Goal: Task Accomplishment & Management: Manage account settings

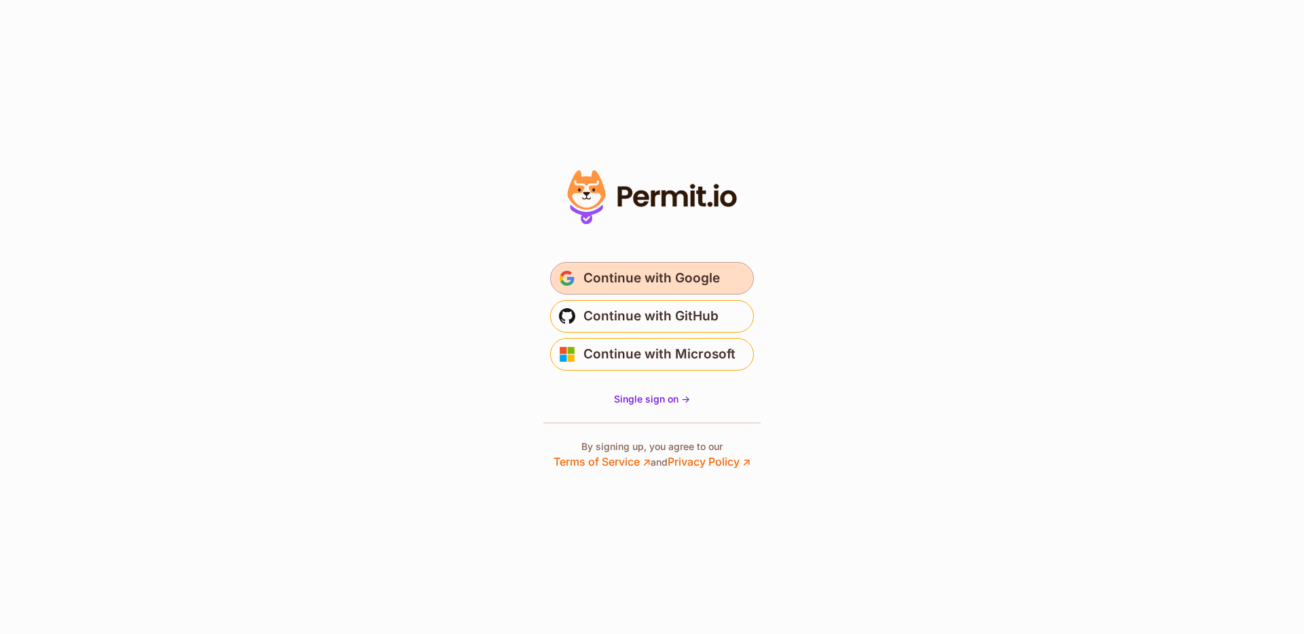
click at [689, 268] on span "Continue with Google" at bounding box center [652, 279] width 137 height 22
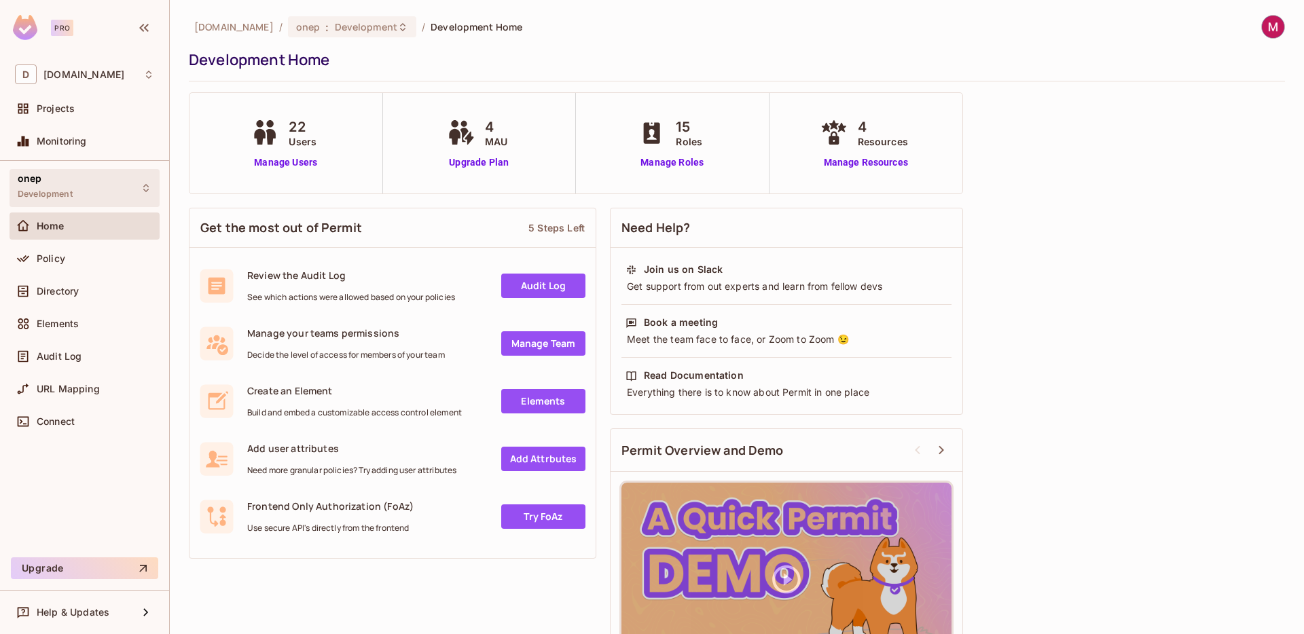
click at [72, 185] on div "onep Development" at bounding box center [45, 187] width 55 height 29
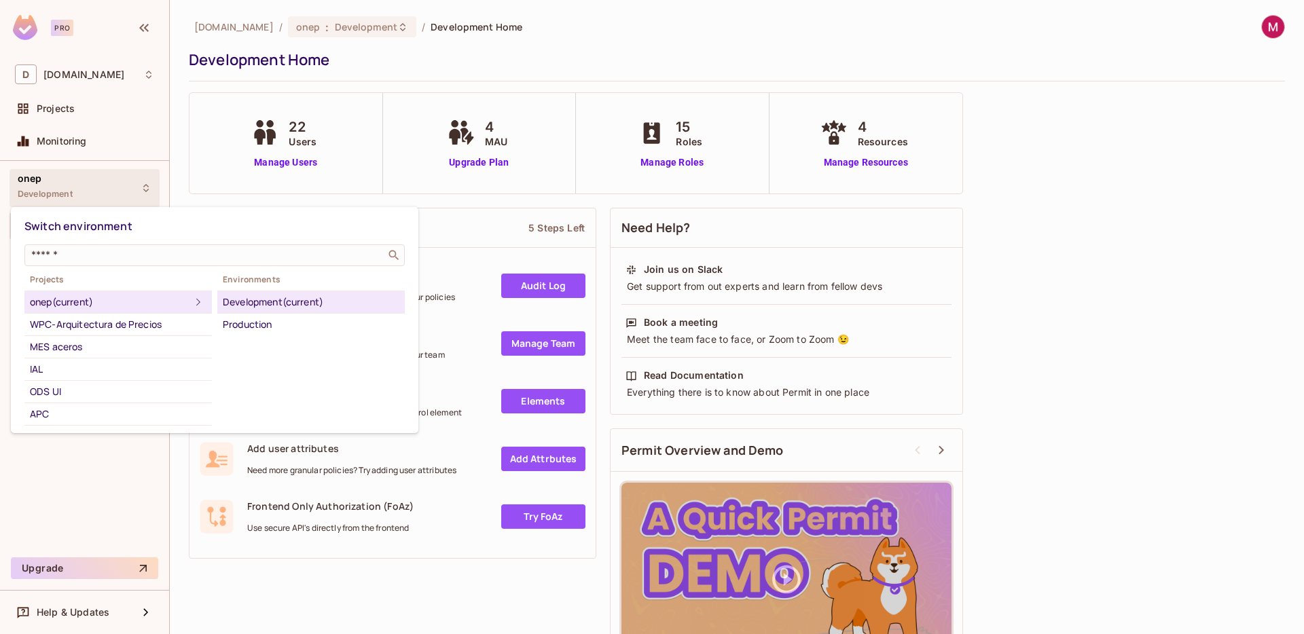
click at [97, 296] on div "onep (current)" at bounding box center [110, 302] width 160 height 16
click at [294, 303] on div "Development (current)" at bounding box center [311, 302] width 177 height 16
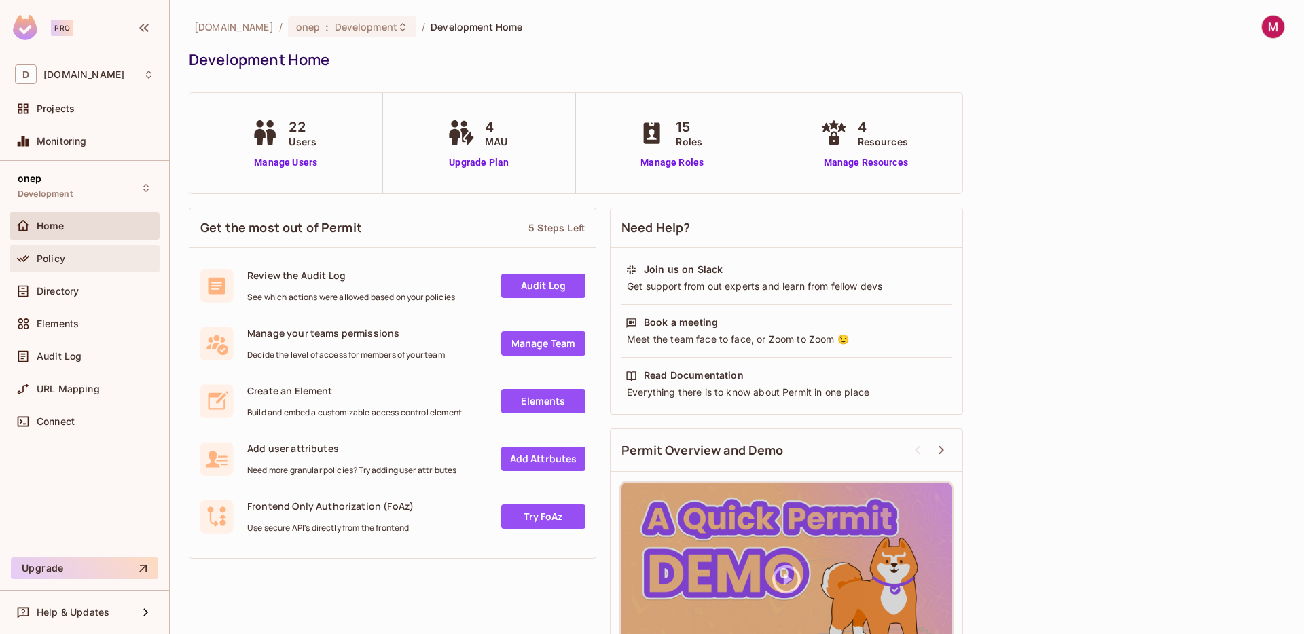
click at [88, 258] on div "Policy" at bounding box center [96, 258] width 118 height 11
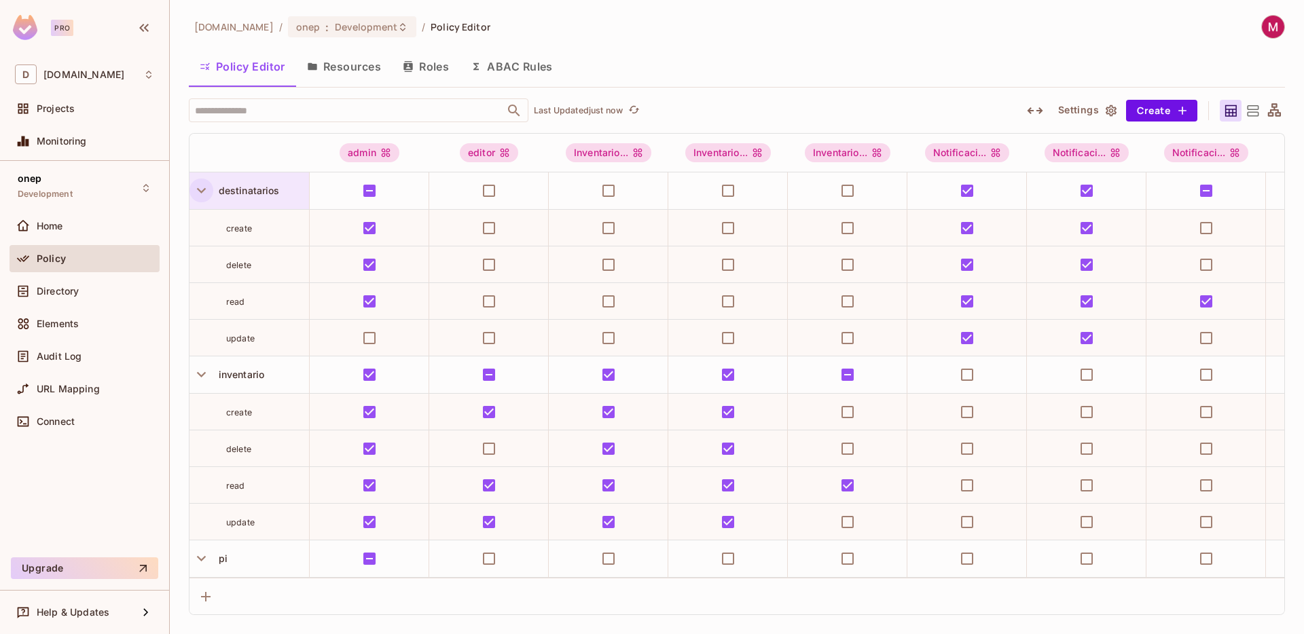
click at [200, 192] on icon "button" at bounding box center [201, 190] width 9 height 5
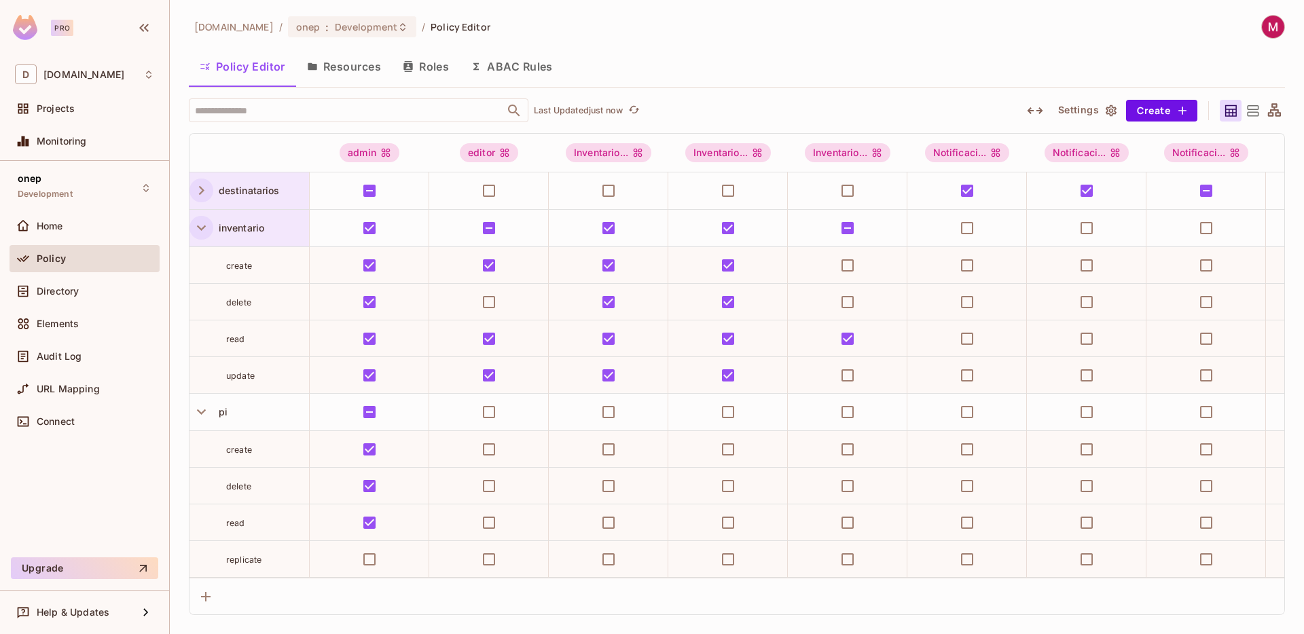
click at [200, 228] on icon "button" at bounding box center [201, 228] width 9 height 5
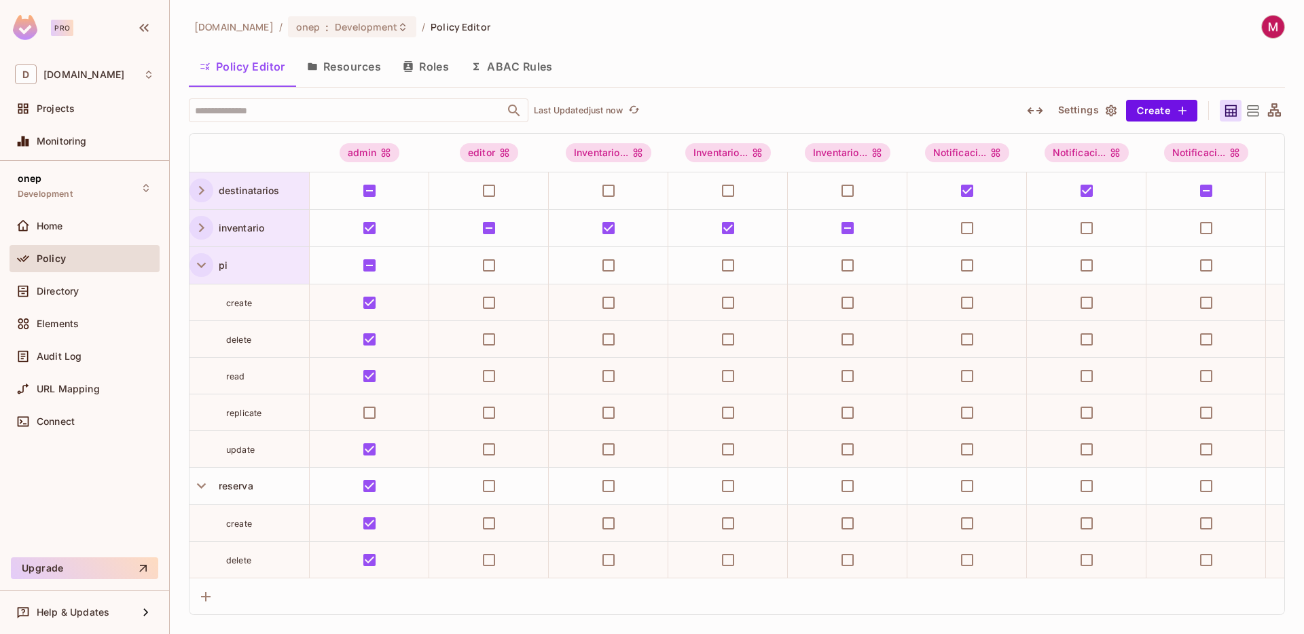
click at [200, 264] on icon "button" at bounding box center [201, 265] width 18 height 18
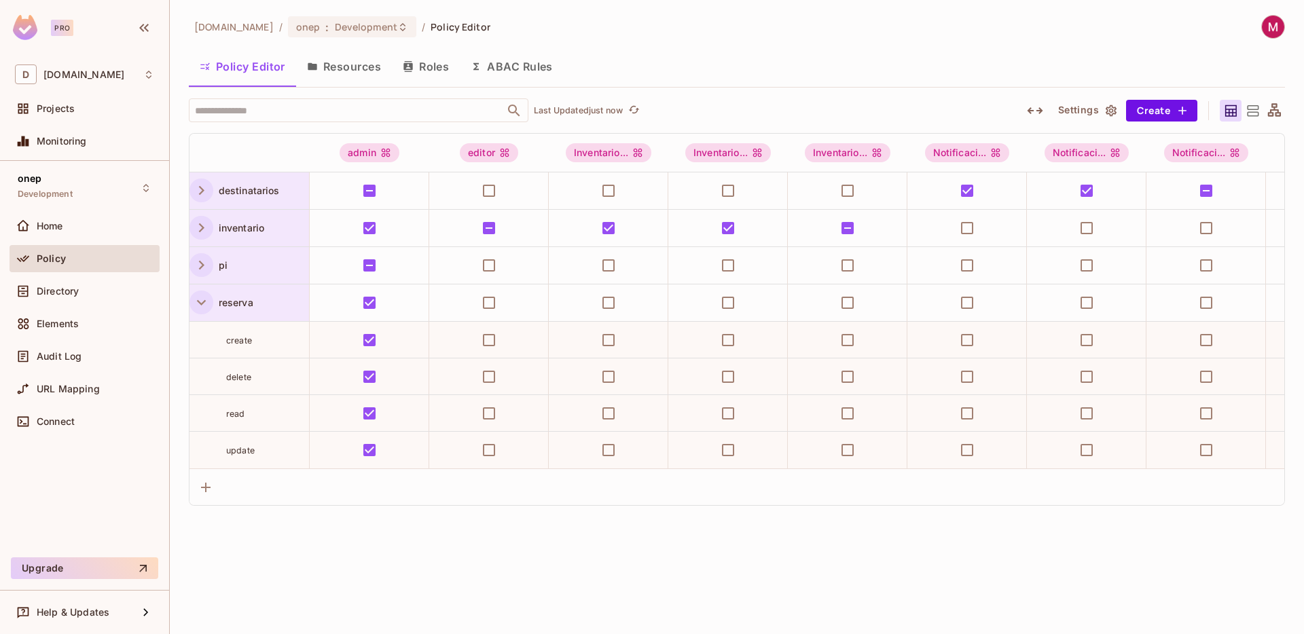
click at [200, 308] on icon "button" at bounding box center [201, 302] width 18 height 18
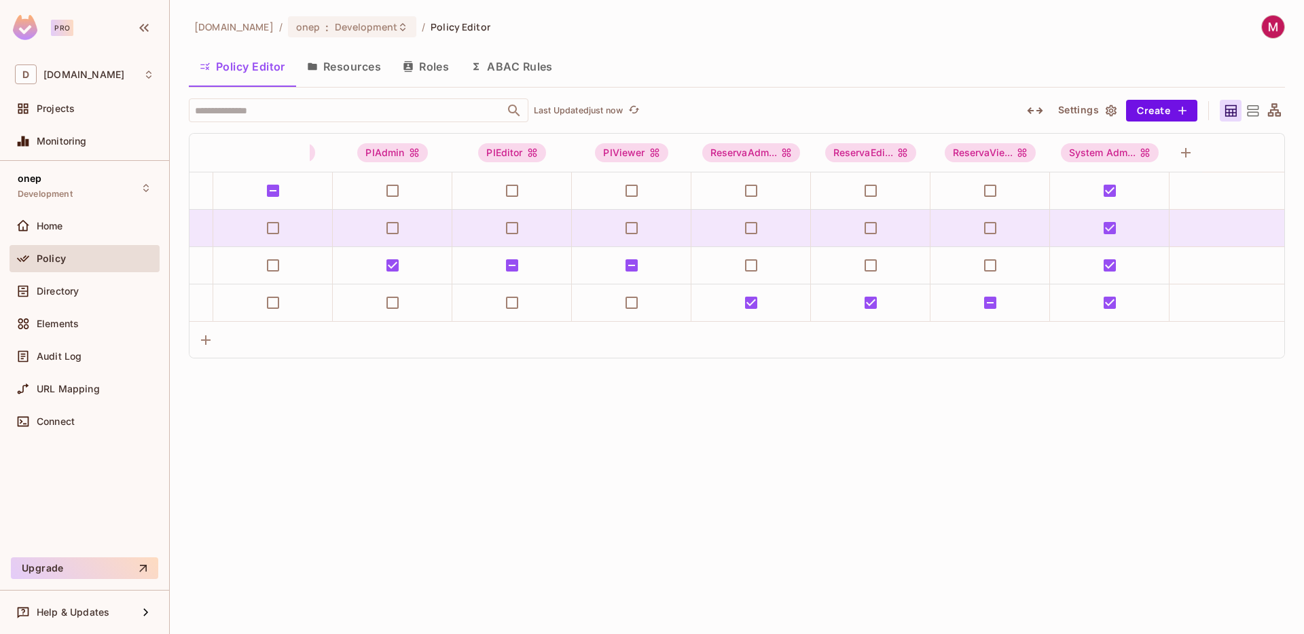
scroll to position [0, 971]
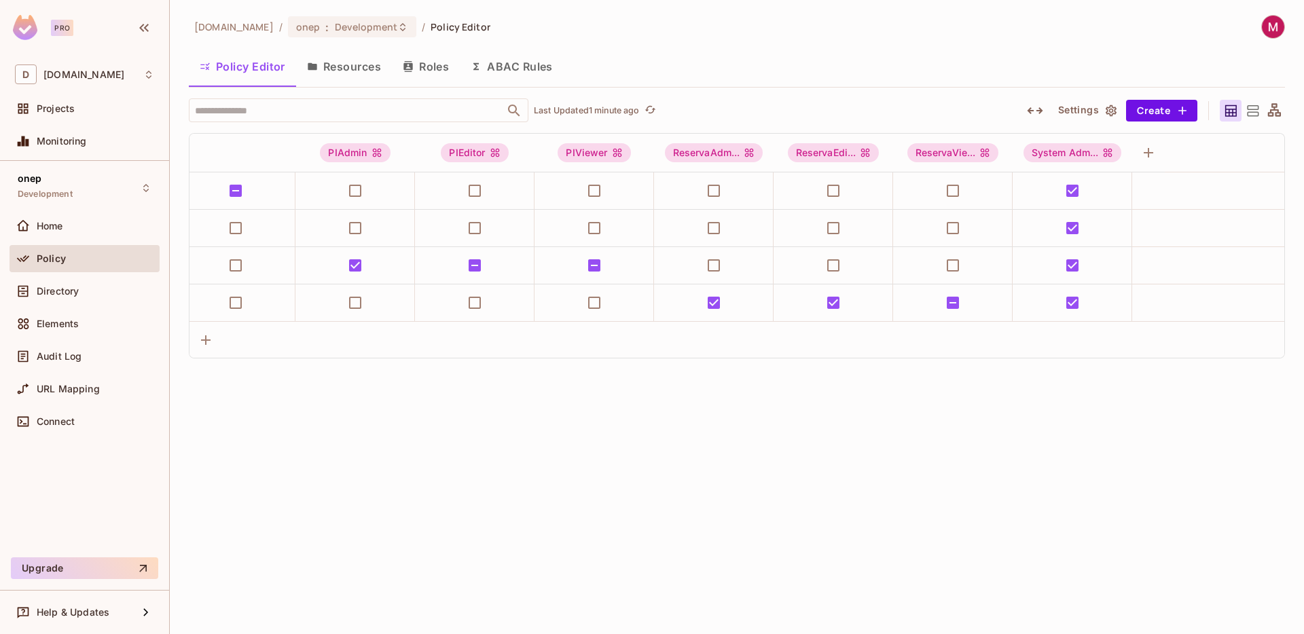
click at [371, 72] on button "Resources" at bounding box center [344, 67] width 96 height 34
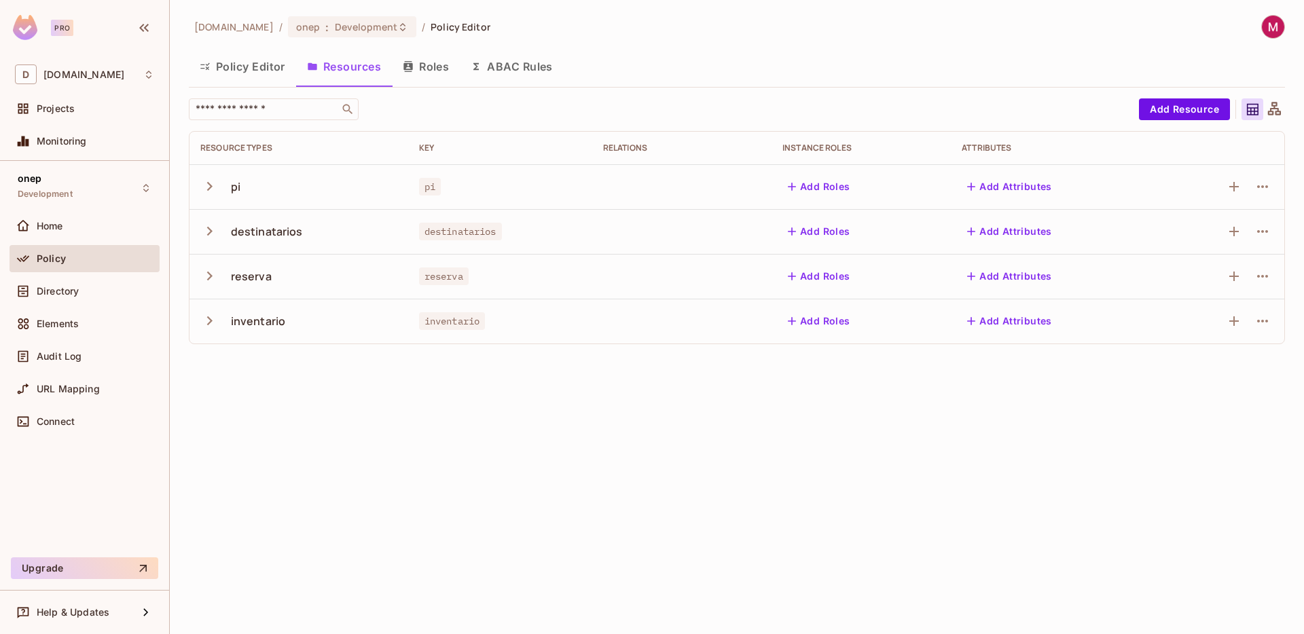
click at [208, 321] on icon "button" at bounding box center [209, 321] width 18 height 18
click at [209, 188] on icon "button" at bounding box center [209, 186] width 5 height 9
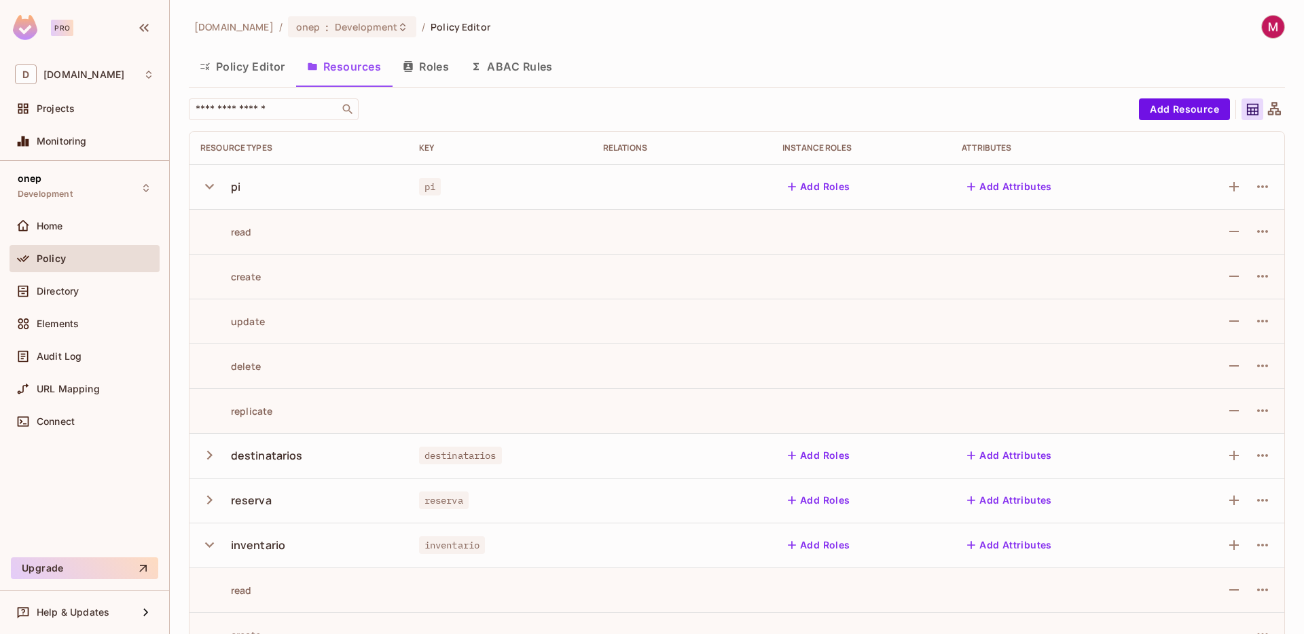
click at [213, 179] on icon "button" at bounding box center [209, 186] width 18 height 18
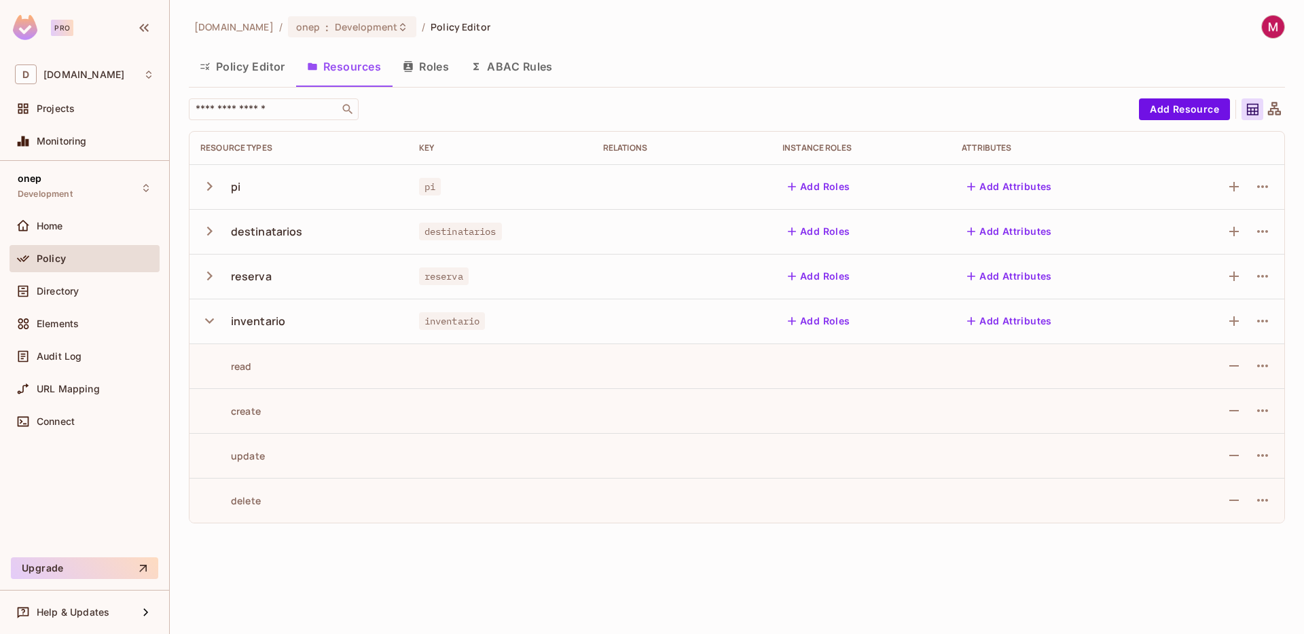
click at [212, 321] on icon "button" at bounding box center [209, 321] width 18 height 18
click at [427, 66] on button "Roles" at bounding box center [426, 67] width 68 height 34
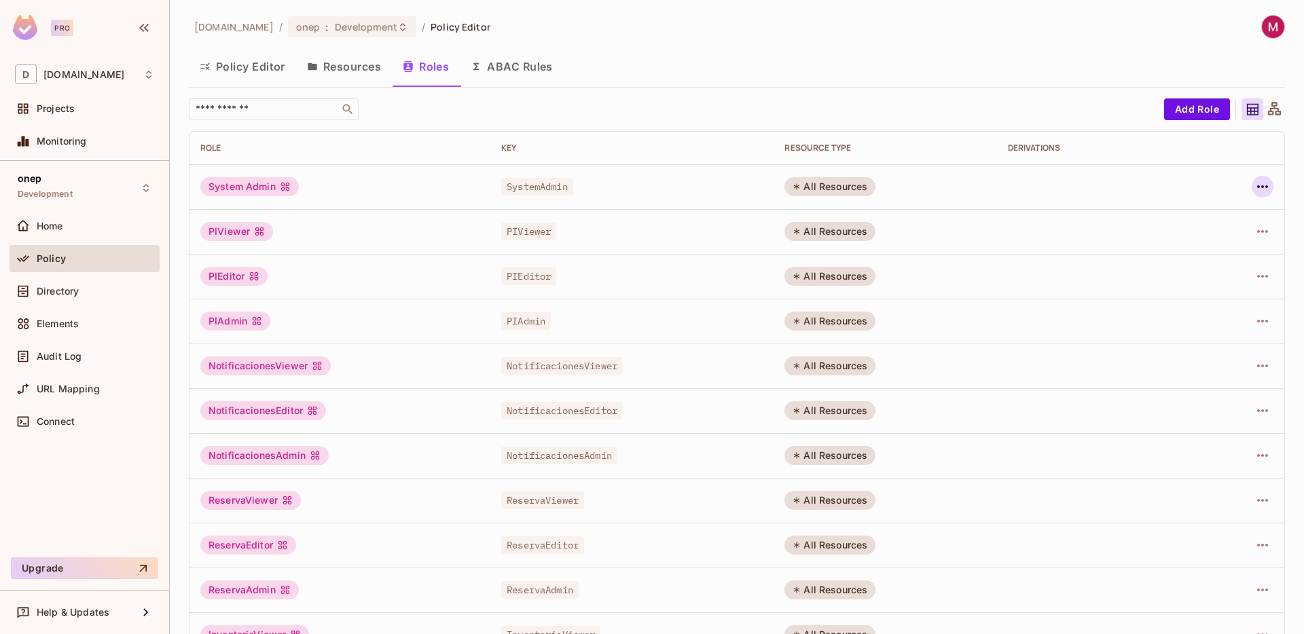
click at [1269, 187] on icon "button" at bounding box center [1263, 187] width 16 height 16
click at [937, 181] on div at bounding box center [652, 317] width 1304 height 634
